Goal: Task Accomplishment & Management: Use online tool/utility

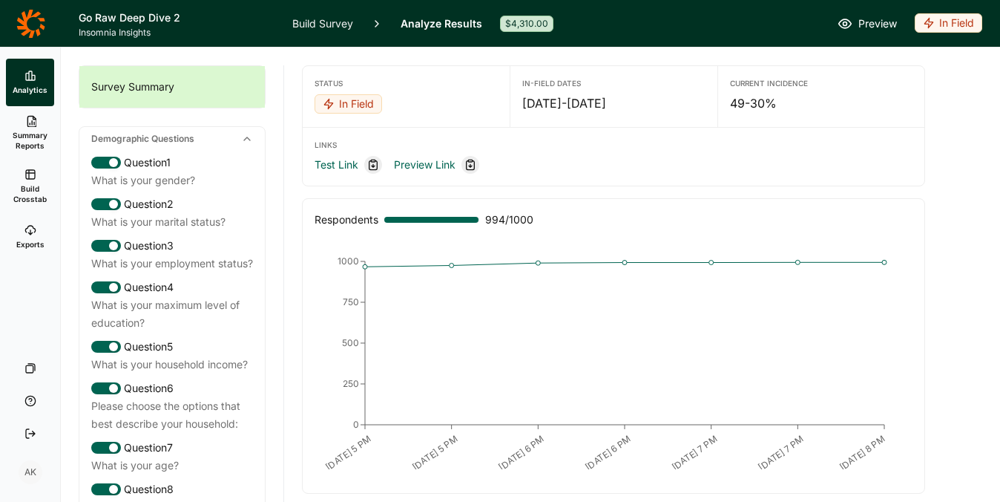
click at [955, 19] on div "In Field" at bounding box center [949, 22] width 68 height 19
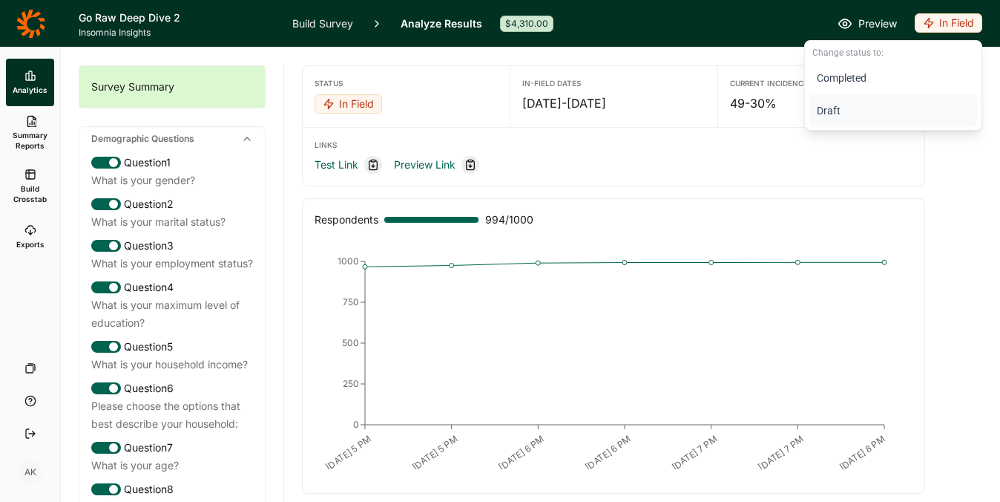
click at [836, 114] on button "Draft" at bounding box center [894, 110] width 168 height 33
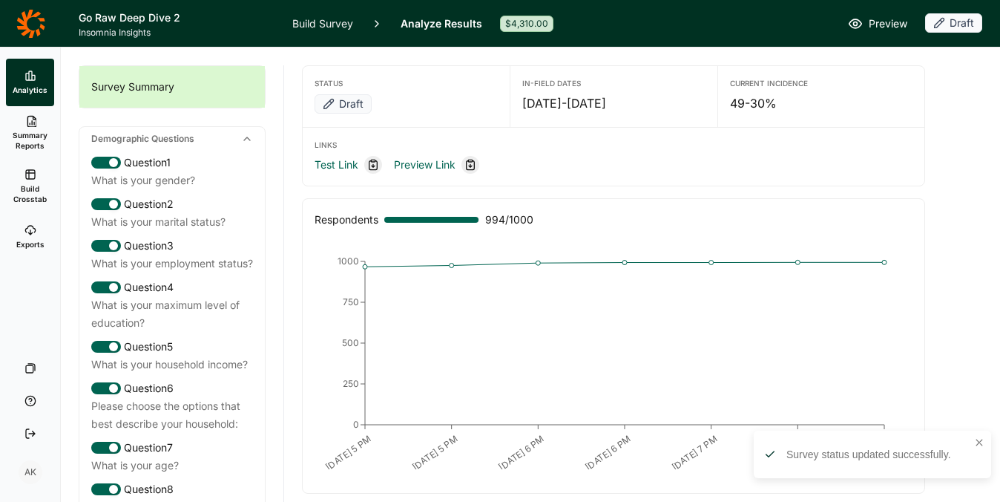
click at [310, 22] on link "Build Survey" at bounding box center [322, 23] width 61 height 47
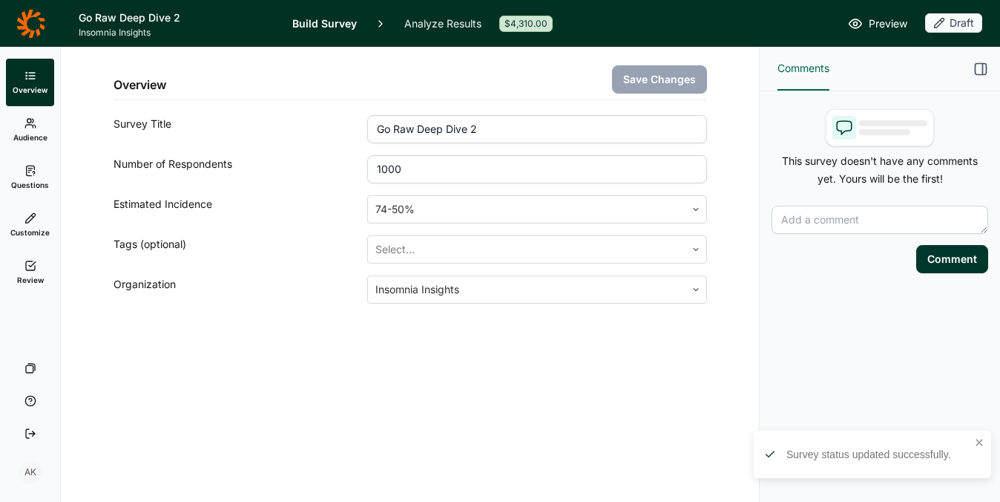
click at [33, 272] on link "Review" at bounding box center [30, 273] width 48 height 48
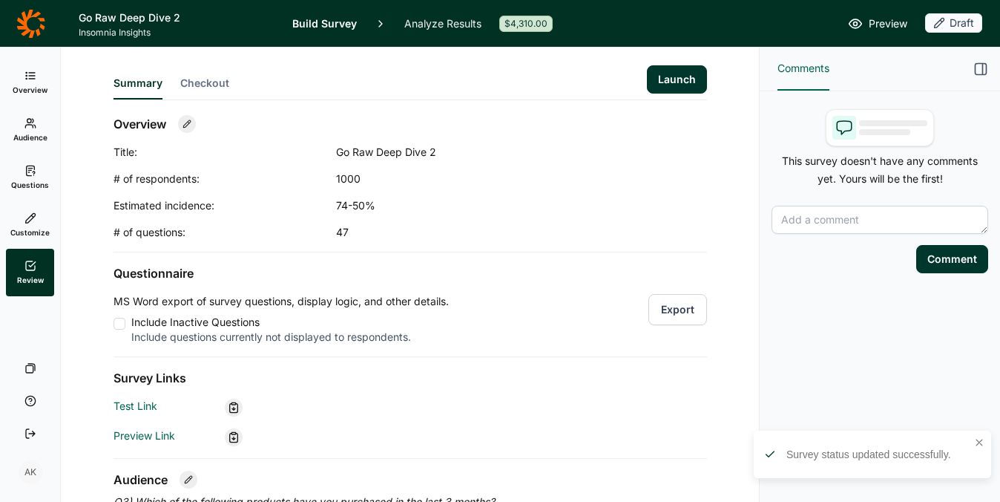
click at [659, 85] on button "Launch" at bounding box center [677, 79] width 60 height 28
